Goal: Navigation & Orientation: Go to known website

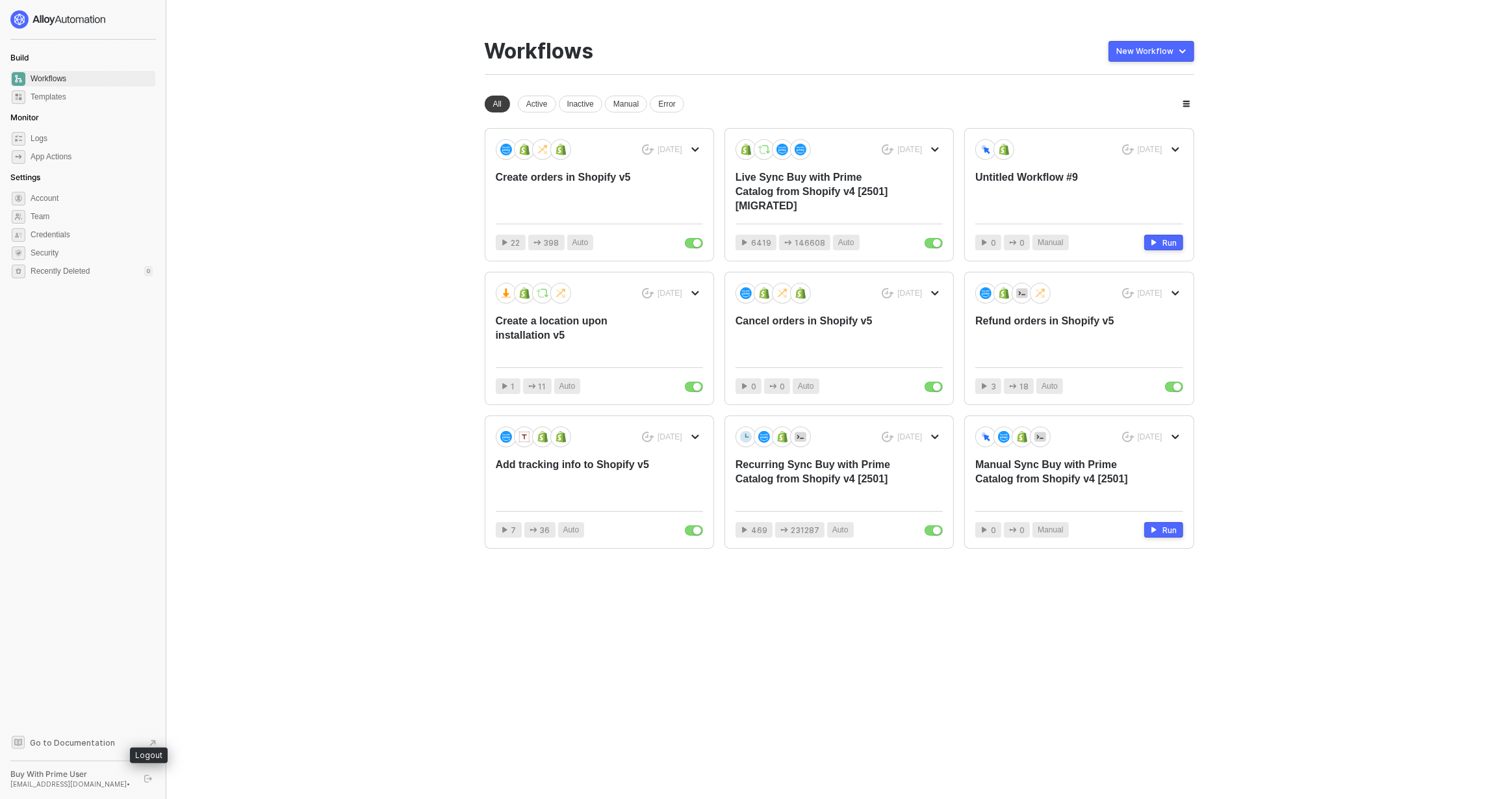
click at [147, 765] on icon "logout" at bounding box center [148, 778] width 8 height 8
